Goal: Task Accomplishment & Management: Manage account settings

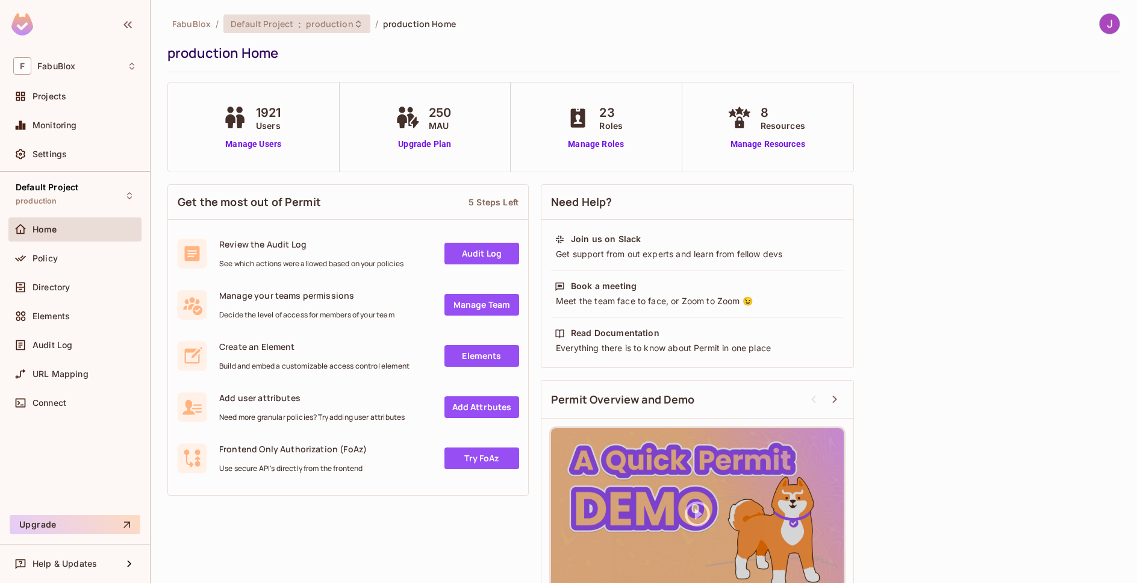
click at [302, 25] on div "Default Project : production" at bounding box center [289, 23] width 117 height 11
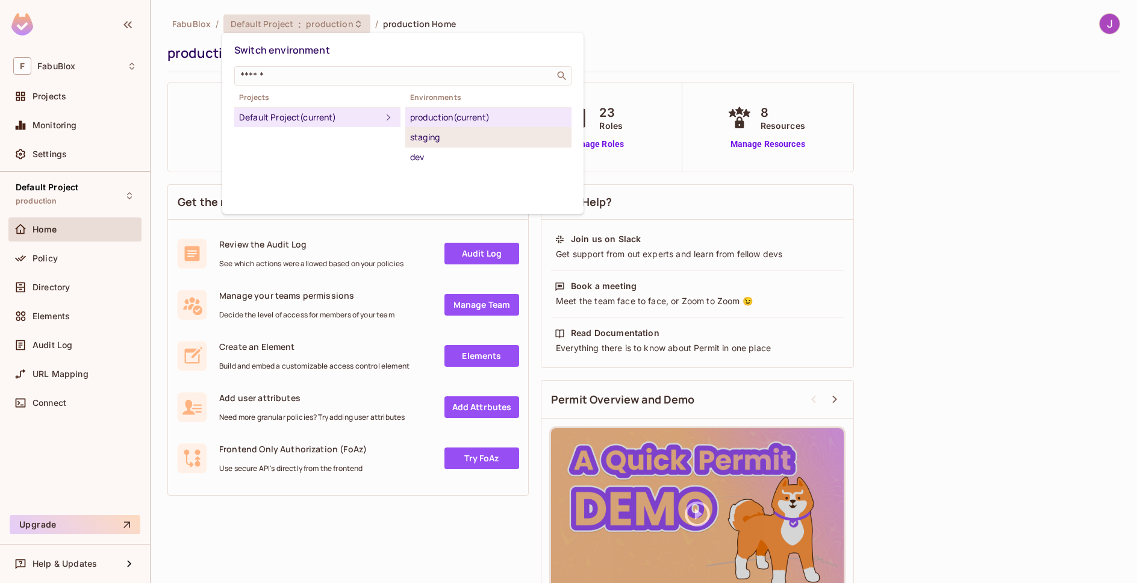
click at [451, 137] on div "staging" at bounding box center [488, 137] width 157 height 14
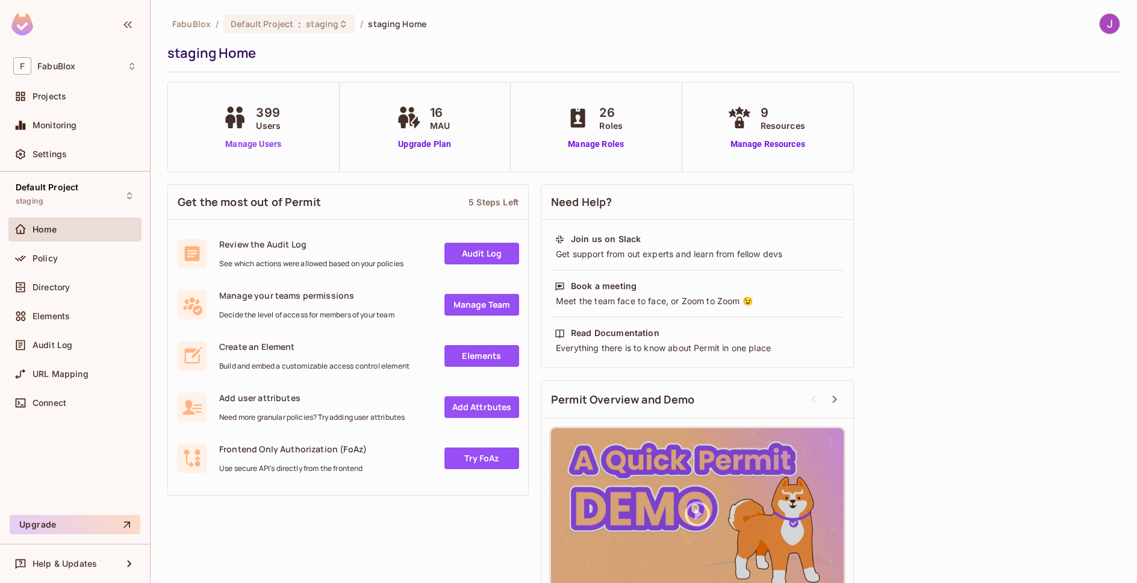
click at [253, 141] on link "Manage Users" at bounding box center [253, 144] width 67 height 13
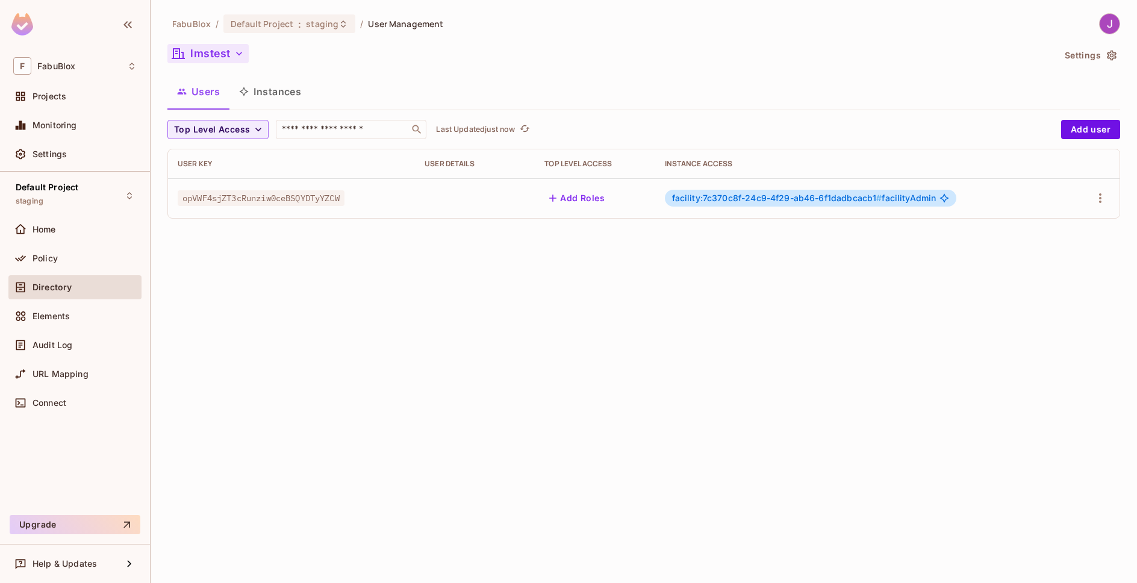
click at [217, 56] on button "lmstest" at bounding box center [207, 53] width 81 height 19
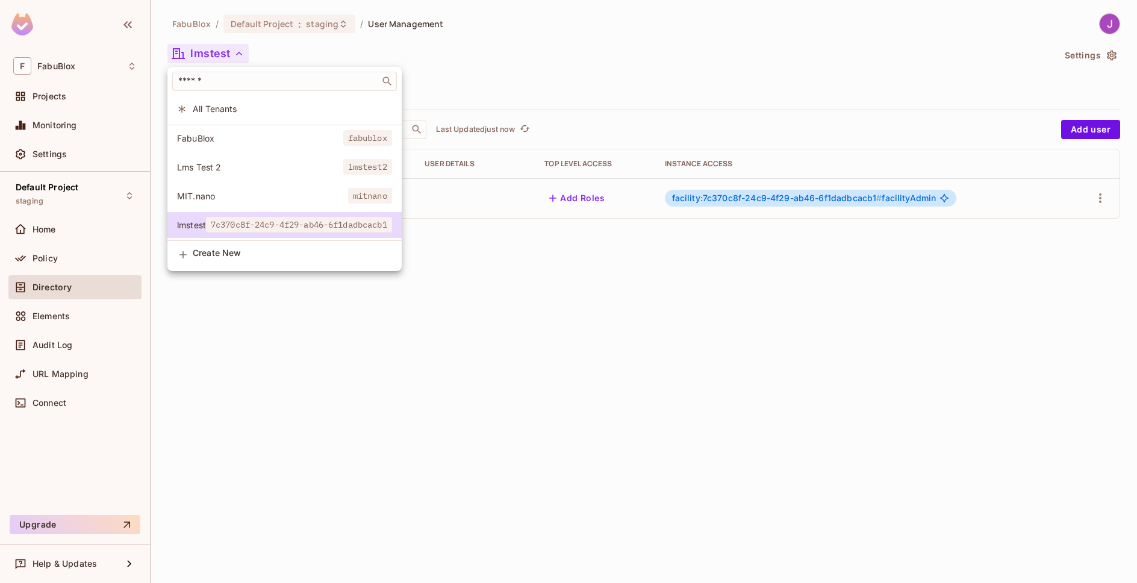
click at [210, 141] on span "FabuBlox" at bounding box center [260, 137] width 166 height 11
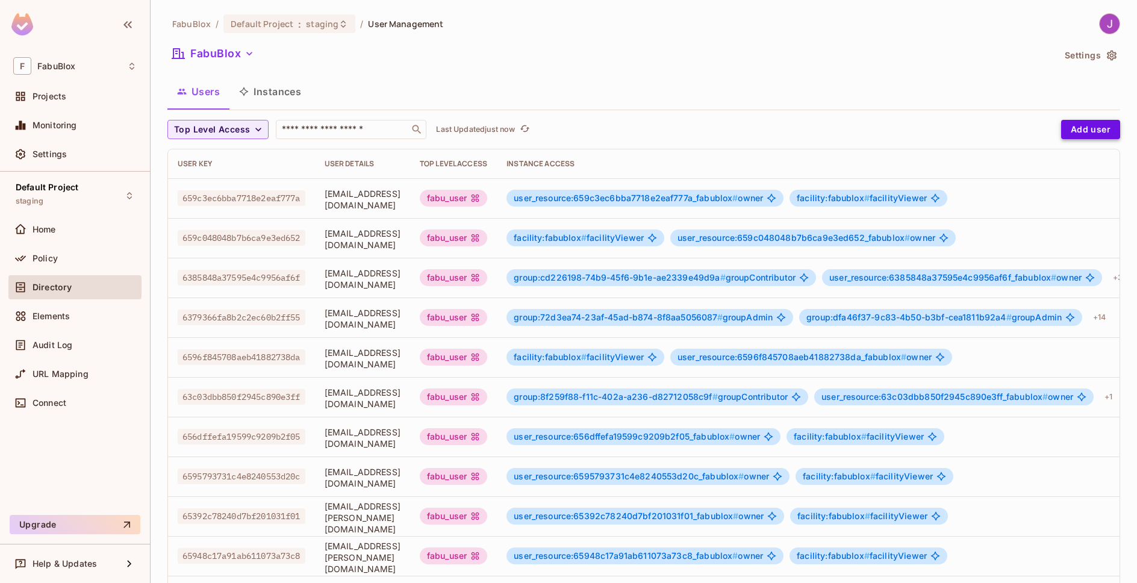
click at [1072, 128] on button "Add user" at bounding box center [1090, 129] width 59 height 19
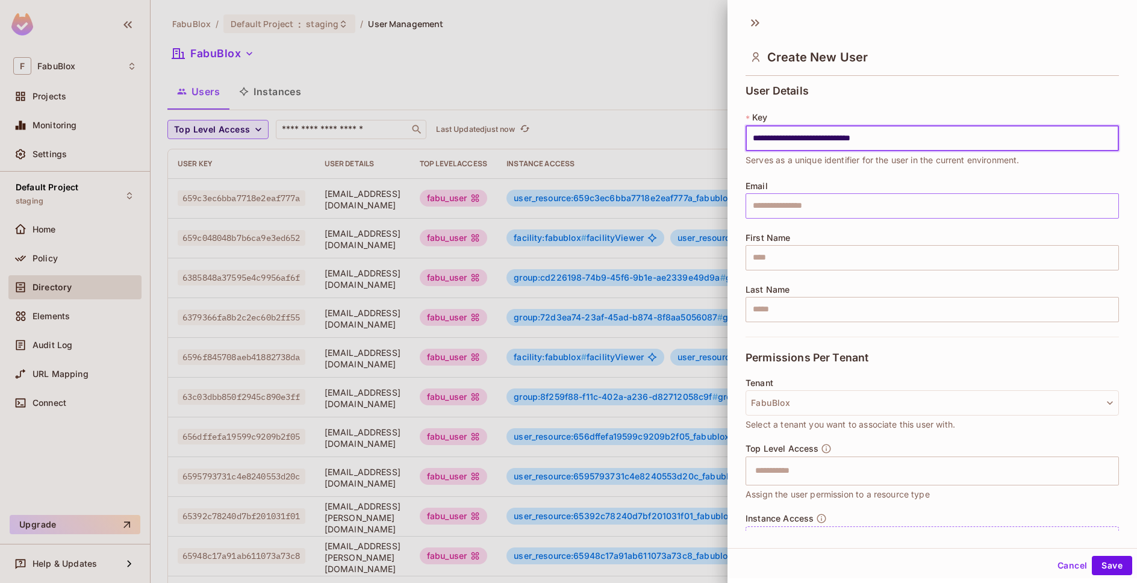
type input "**********"
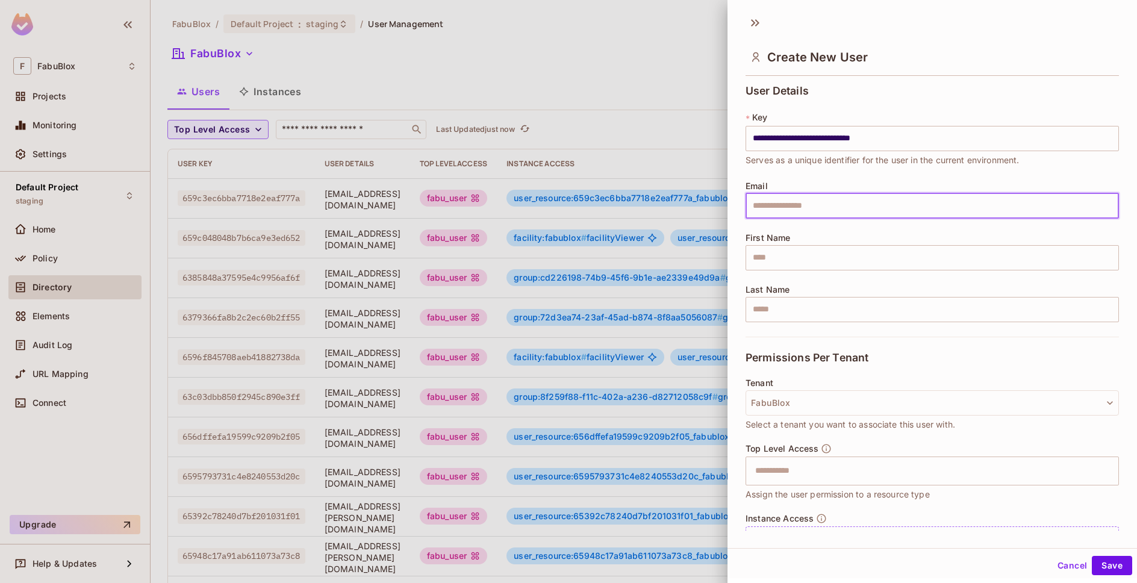
click at [815, 205] on input "text" at bounding box center [931, 205] width 373 height 25
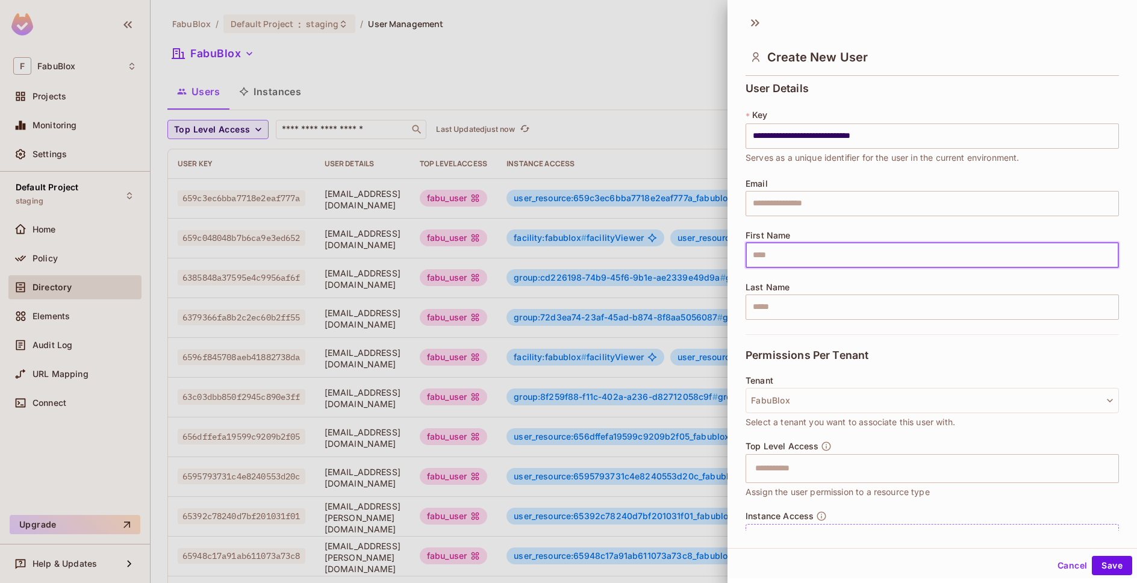
click at [841, 260] on input "text" at bounding box center [931, 255] width 373 height 25
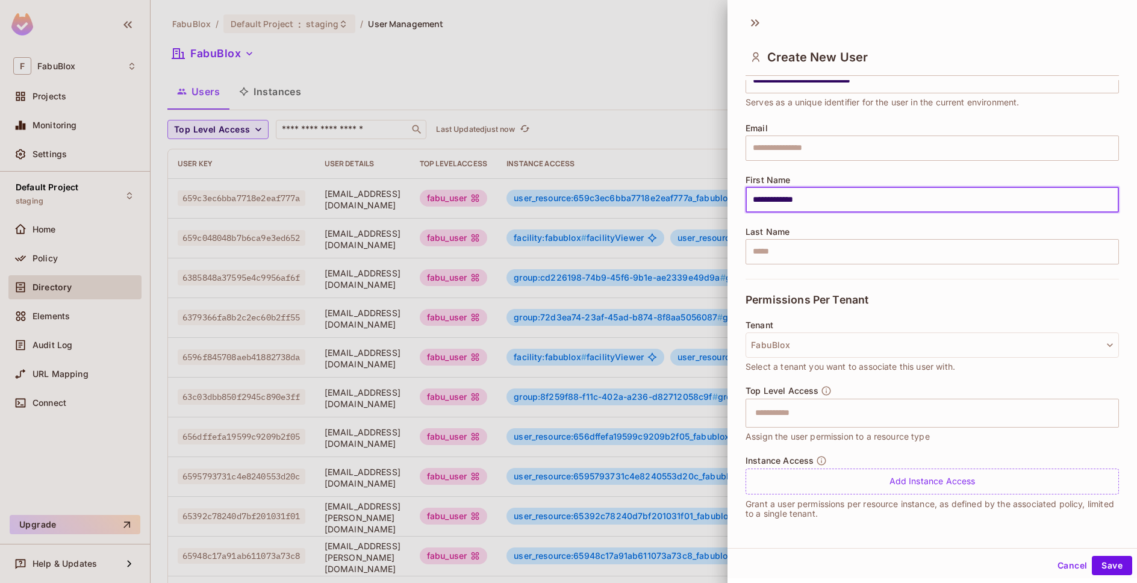
scroll to position [2, 0]
type input "**********"
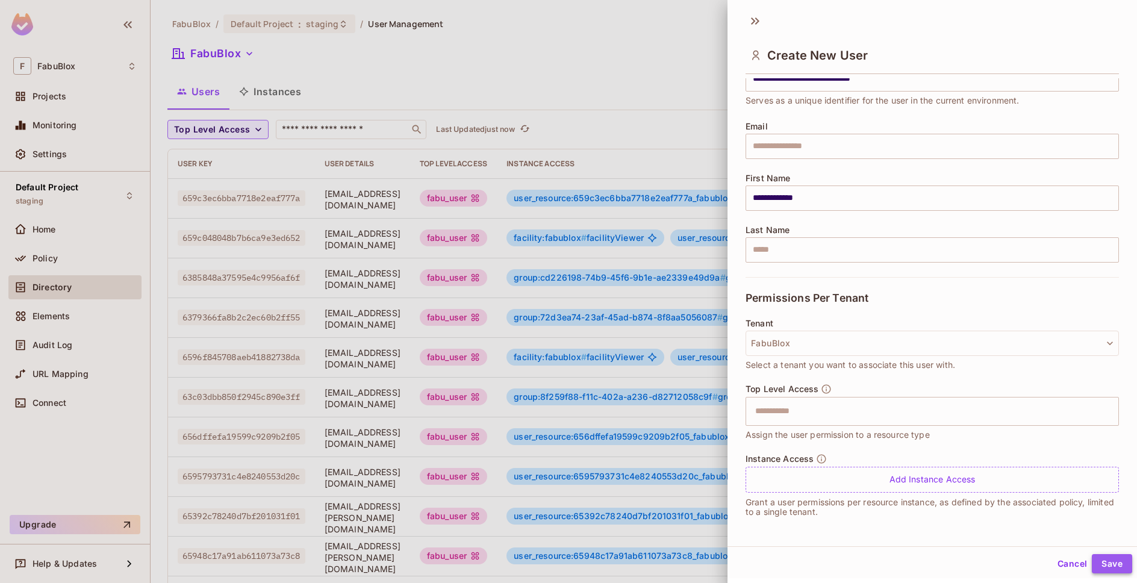
click at [1104, 562] on button "Save" at bounding box center [1112, 563] width 40 height 19
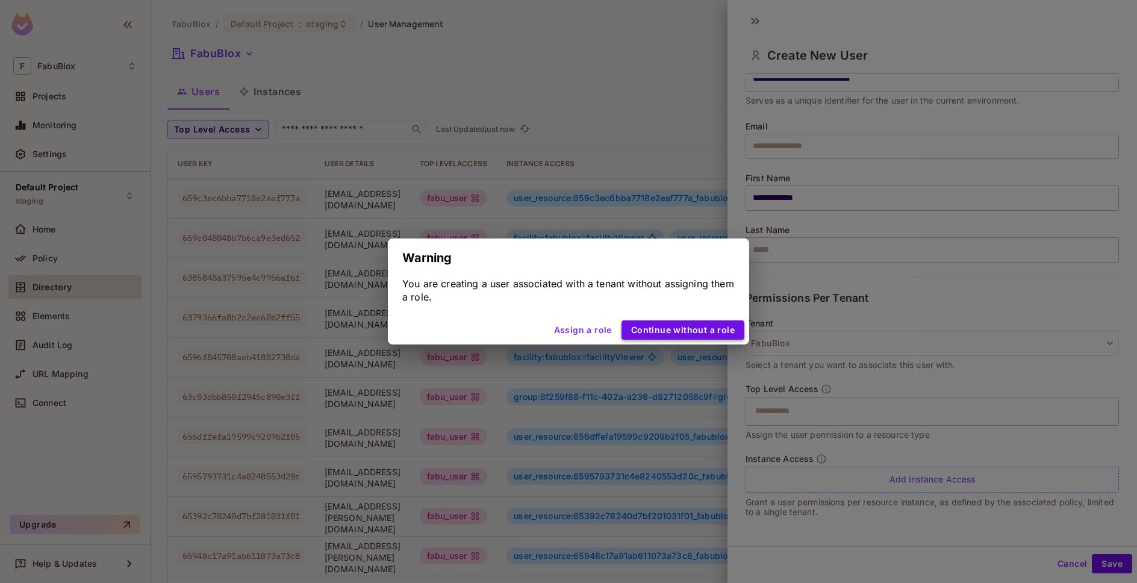
click at [677, 332] on button "Continue without a role" at bounding box center [682, 329] width 123 height 19
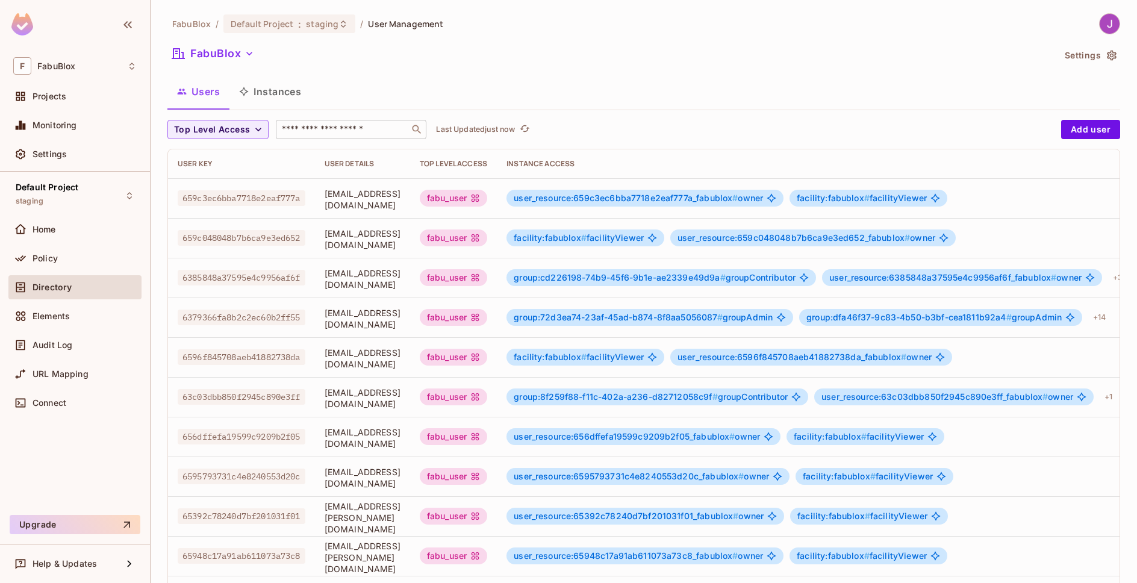
click at [343, 130] on input "text" at bounding box center [342, 129] width 126 height 12
paste input "**********"
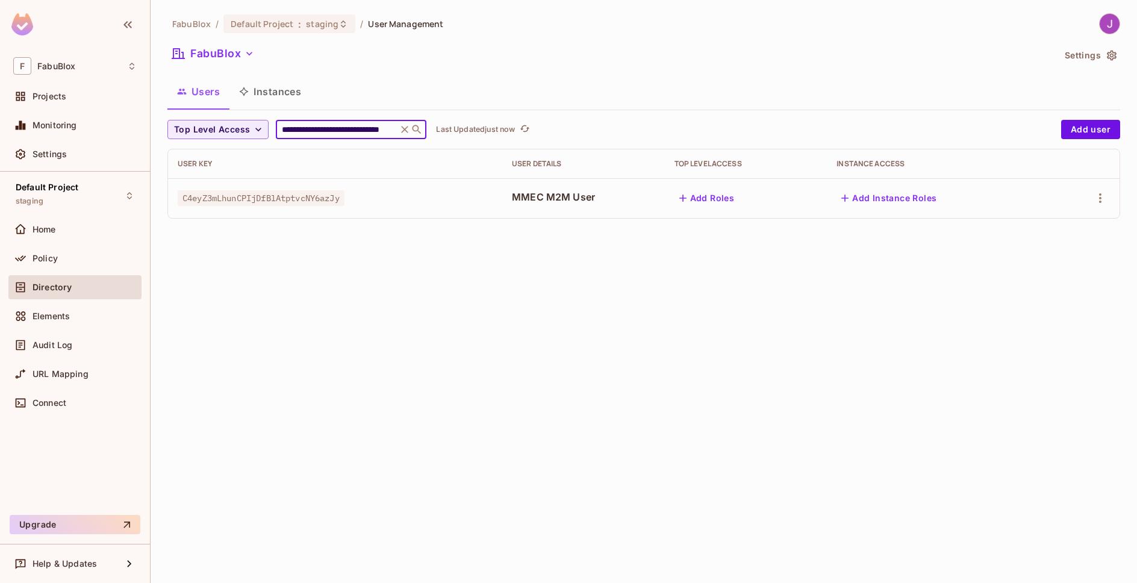
type input "**********"
click at [332, 204] on span "C4eyZ3mLhunCPIjDfBlAtptvcNY6azJy" at bounding box center [261, 198] width 167 height 16
click at [38, 263] on div "Policy" at bounding box center [74, 258] width 123 height 14
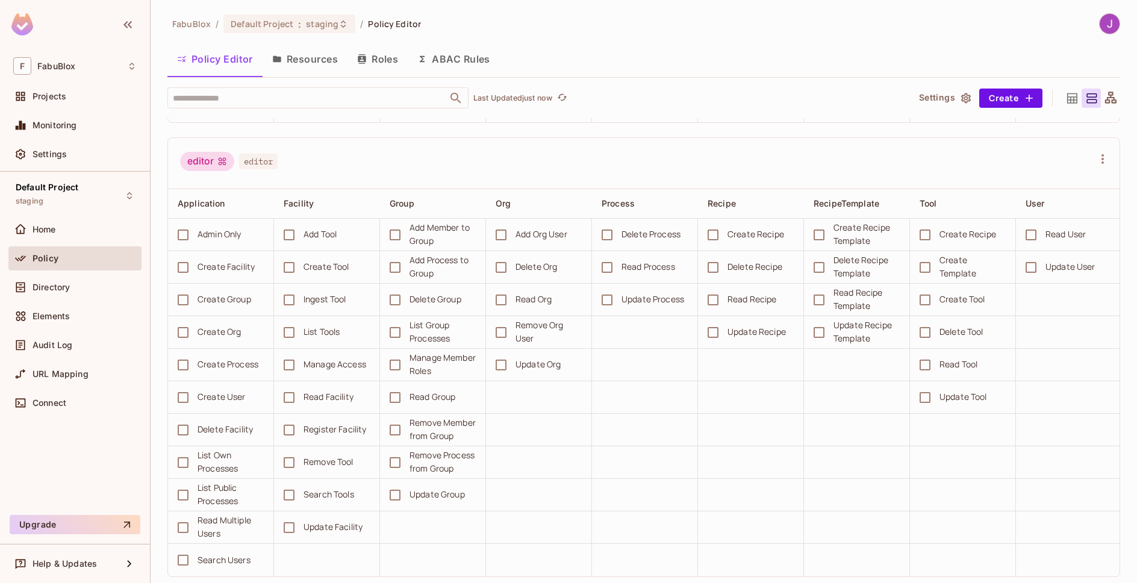
scroll to position [465, 0]
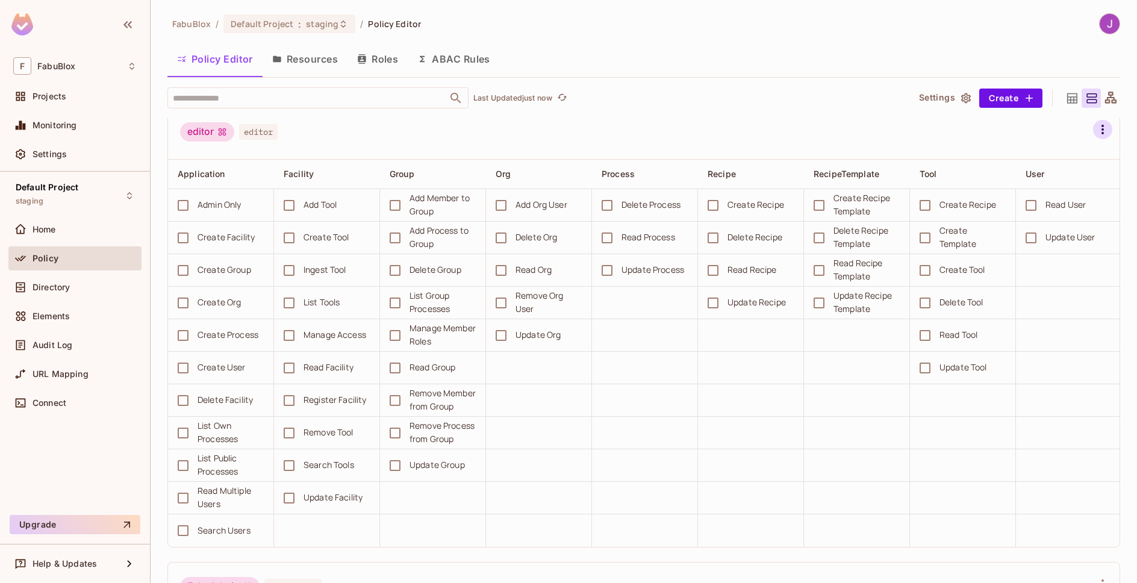
click at [1095, 137] on icon "button" at bounding box center [1102, 129] width 14 height 14
click at [819, 86] on div at bounding box center [568, 291] width 1137 height 583
click at [291, 63] on button "Resources" at bounding box center [305, 59] width 85 height 30
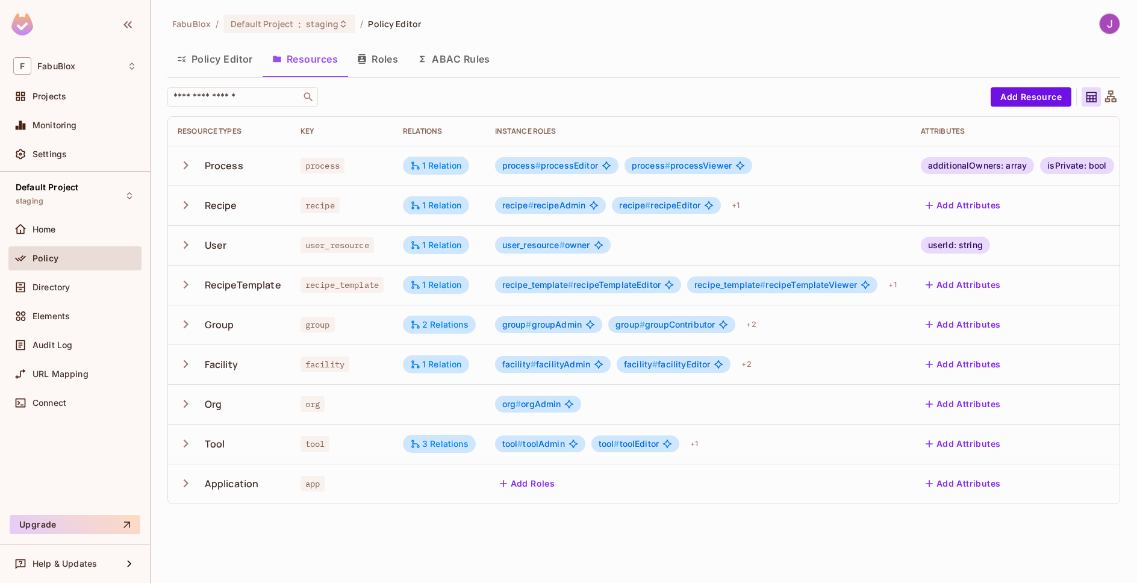
click at [181, 481] on icon "button" at bounding box center [186, 483] width 16 height 16
click at [185, 487] on icon "button" at bounding box center [186, 483] width 16 height 16
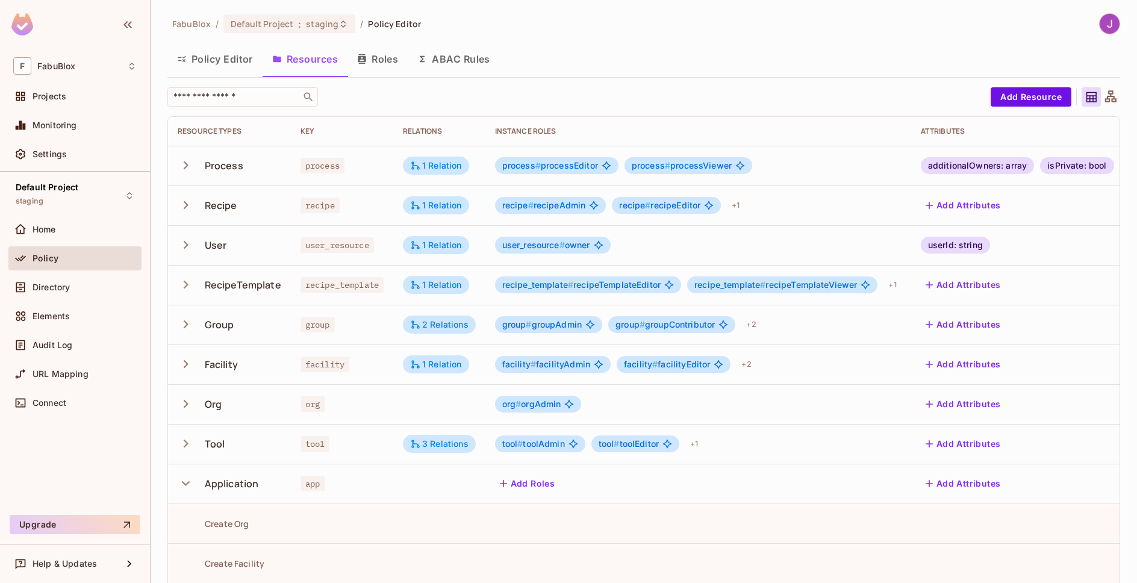
click at [185, 487] on icon "button" at bounding box center [186, 483] width 16 height 16
click at [34, 232] on span "Home" at bounding box center [44, 230] width 23 height 10
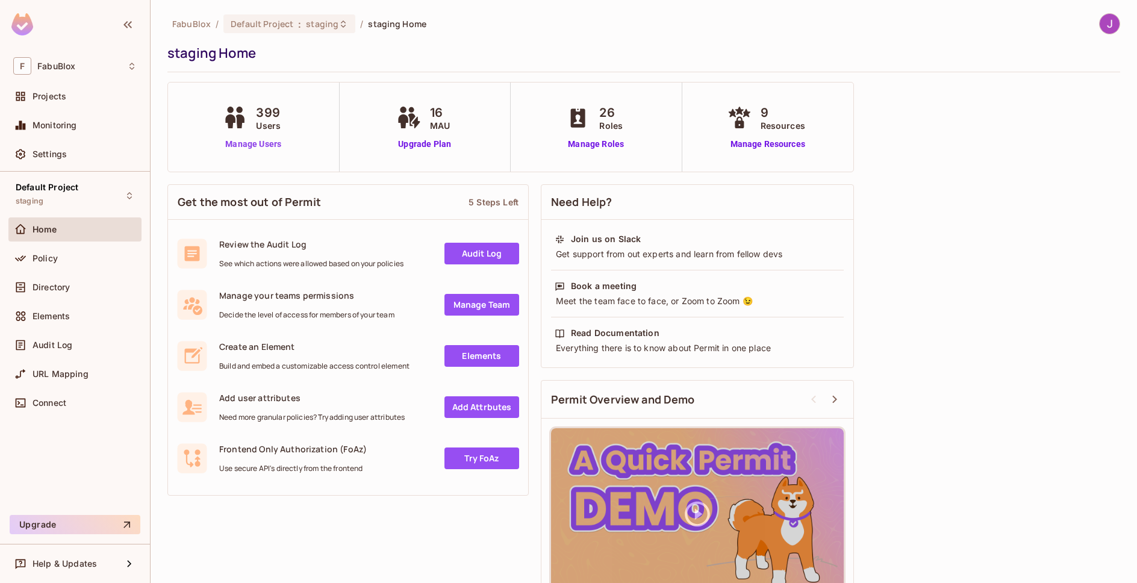
click at [257, 143] on link "Manage Users" at bounding box center [253, 144] width 67 height 13
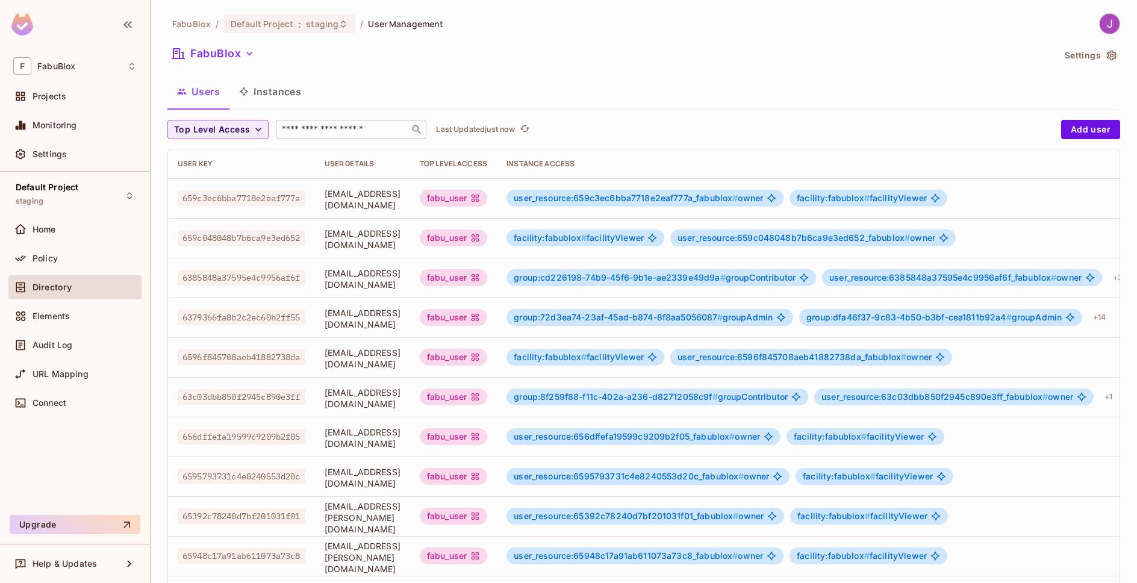
click at [354, 132] on input "text" at bounding box center [342, 129] width 126 height 12
paste input "**********"
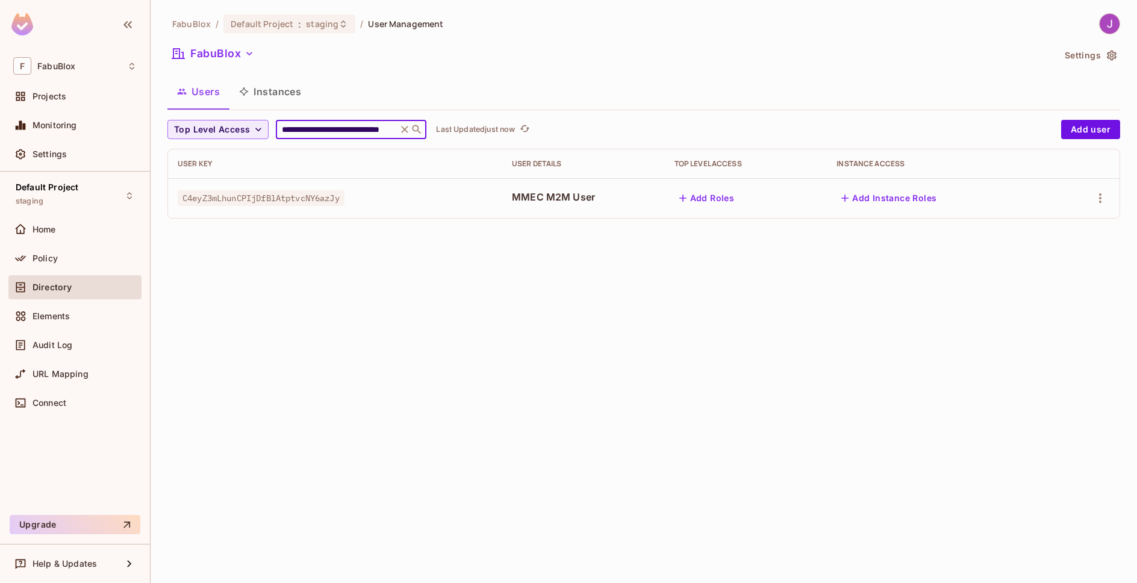
type input "**********"
click at [719, 193] on button "Add Roles" at bounding box center [706, 197] width 65 height 19
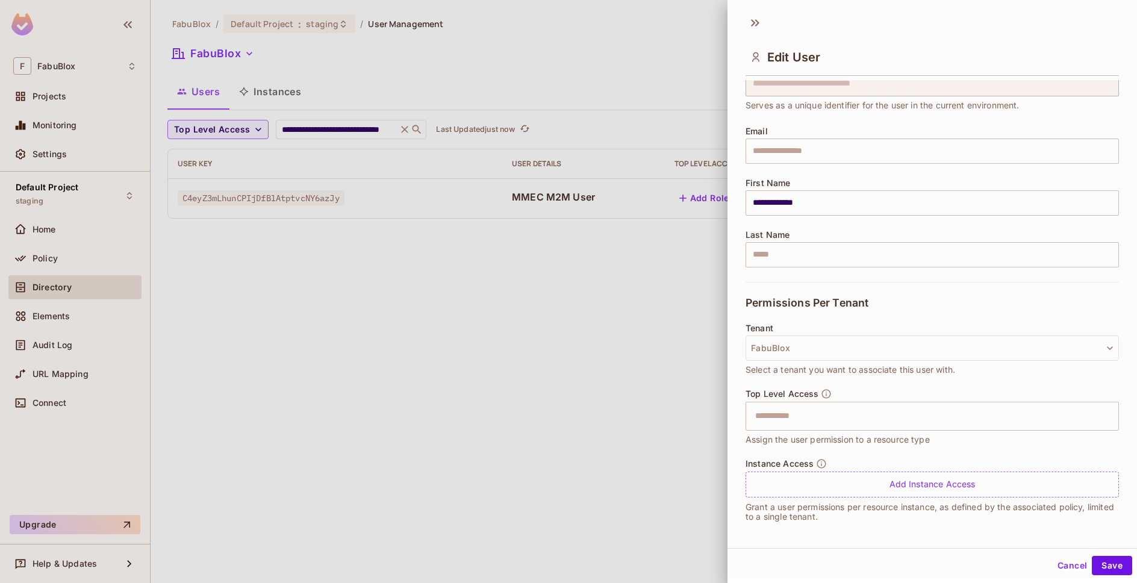
scroll to position [58, 0]
click at [780, 415] on input "text" at bounding box center [921, 413] width 347 height 24
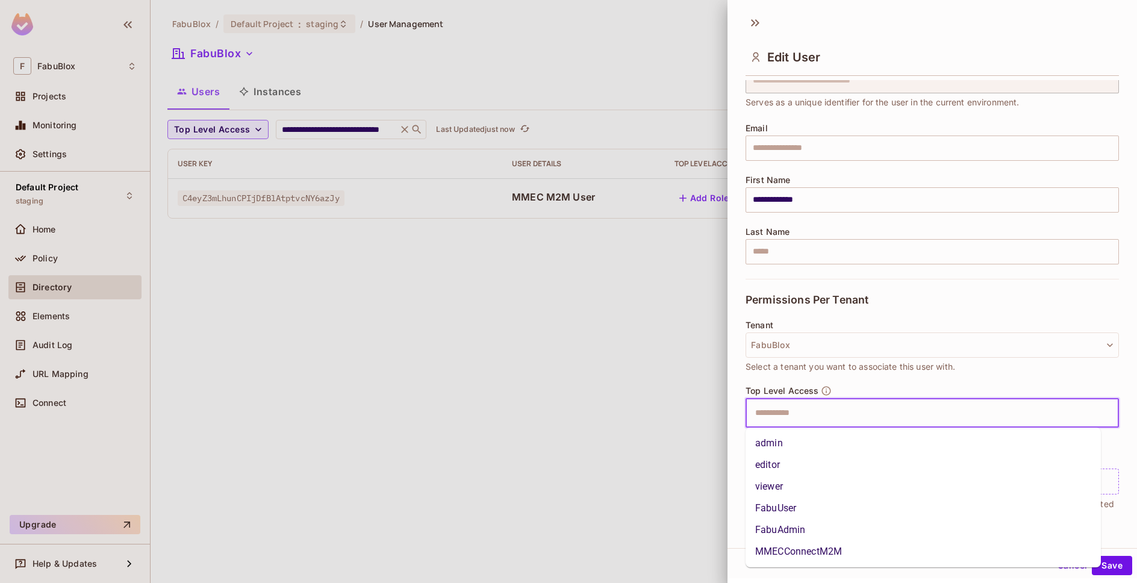
click at [803, 550] on li "MMECConnectM2M" at bounding box center [922, 552] width 355 height 22
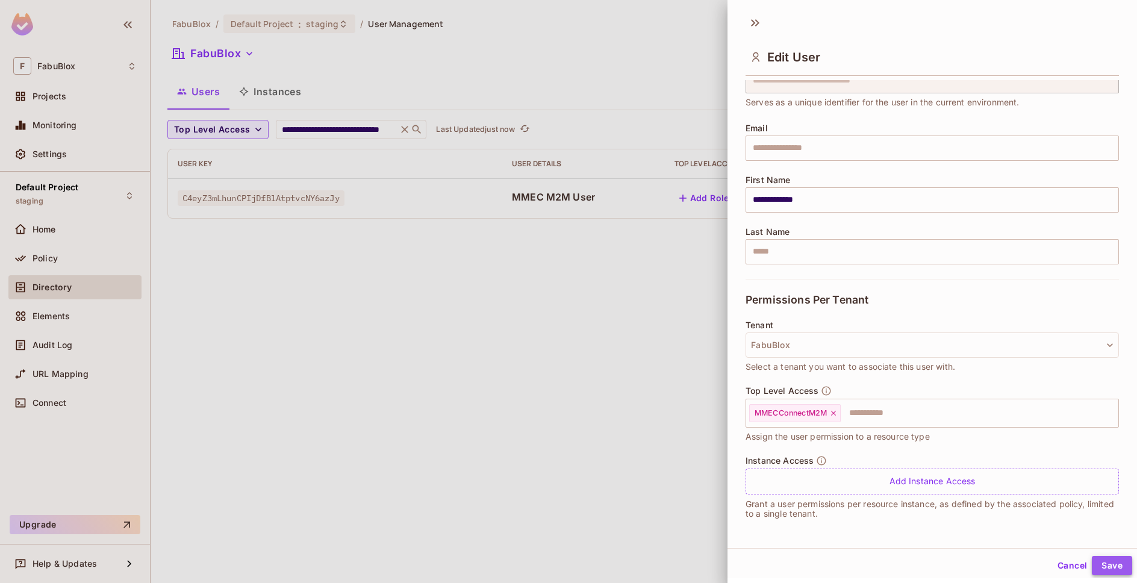
click at [1102, 565] on button "Save" at bounding box center [1112, 565] width 40 height 19
